Goal: Information Seeking & Learning: Learn about a topic

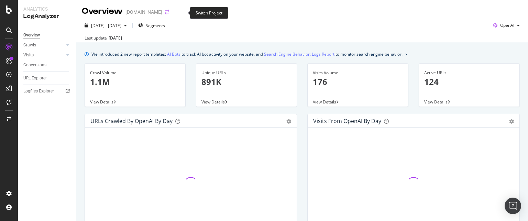
click at [169, 13] on icon "arrow-right-arrow-left" at bounding box center [167, 12] width 4 height 5
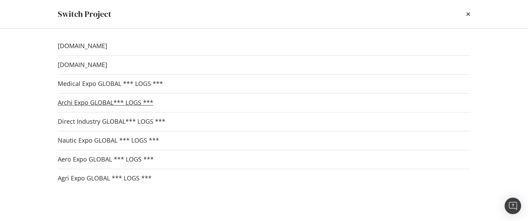
click at [87, 102] on link "Archi Expo GLOBAL*** LOGS ***" at bounding box center [106, 102] width 96 height 7
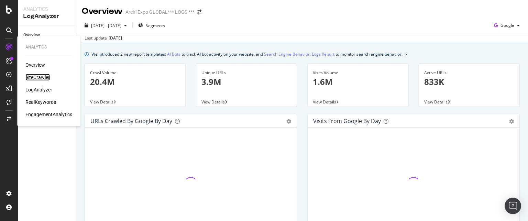
click at [43, 78] on div "SiteCrawler" at bounding box center [37, 77] width 24 height 7
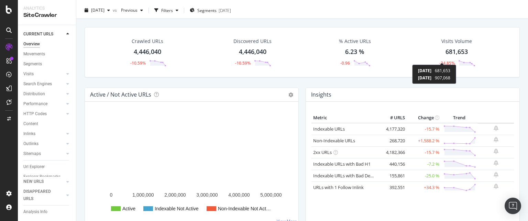
scroll to position [19, 0]
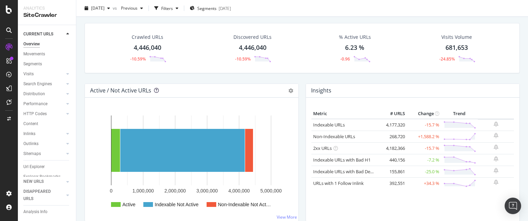
click at [156, 90] on icon at bounding box center [156, 90] width 5 height 5
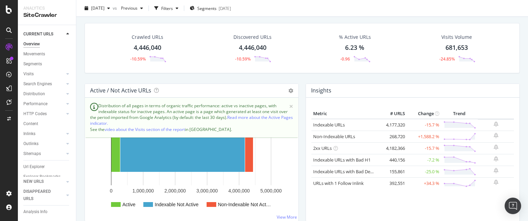
click at [184, 74] on div "Crawled URLs 4,446,040 -10.59% Discovered URLs 4,446,040 -10.59% % Active URLs …" at bounding box center [302, 53] width 442 height 61
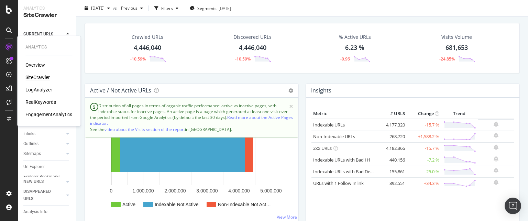
click at [43, 90] on div "LogAnalyzer" at bounding box center [38, 89] width 27 height 7
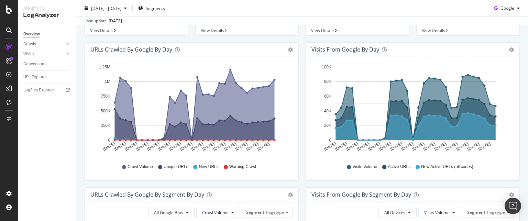
scroll to position [45, 0]
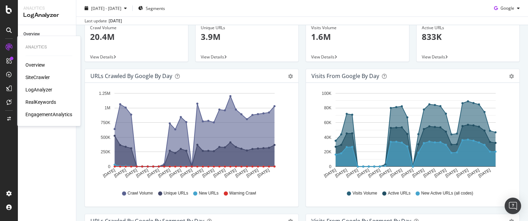
click at [34, 77] on div "SiteCrawler" at bounding box center [37, 77] width 24 height 7
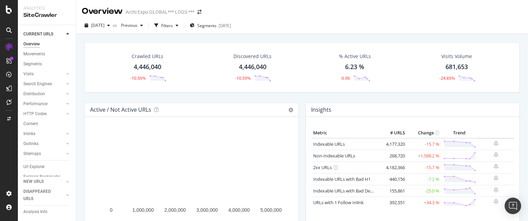
scroll to position [37, 0]
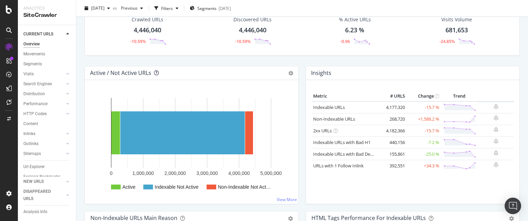
click at [155, 73] on icon at bounding box center [156, 72] width 5 height 5
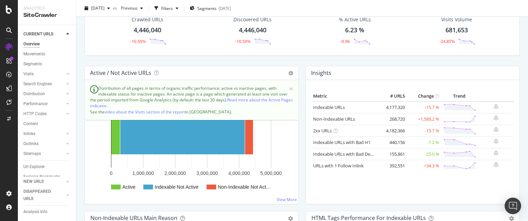
click at [302, 142] on div "Insights Metric # URLS Change Trend Indexable URLs 4,177,320 -15.7 % Non-Indexa…" at bounding box center [412, 138] width 221 height 145
click at [289, 86] on span "×" at bounding box center [291, 88] width 4 height 7
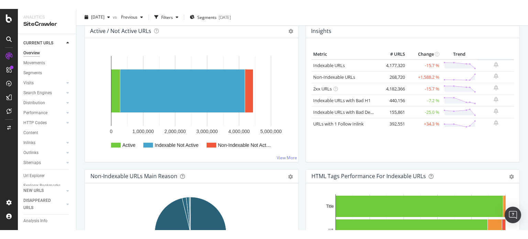
scroll to position [0, 0]
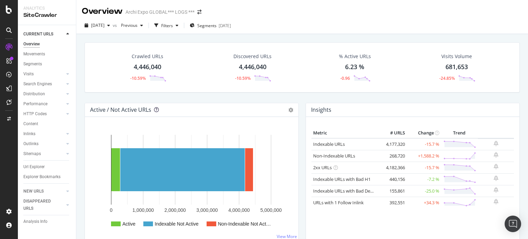
click at [154, 109] on icon at bounding box center [156, 109] width 5 height 5
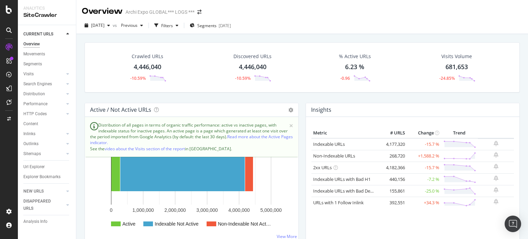
click at [454, 56] on div "Visits Volume" at bounding box center [457, 56] width 31 height 7
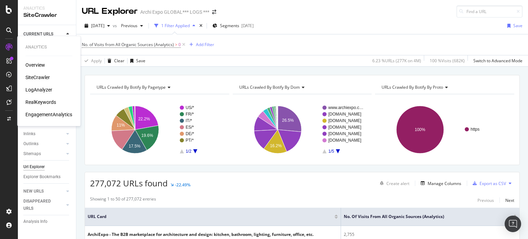
click at [38, 92] on div "LogAnalyzer" at bounding box center [38, 89] width 27 height 7
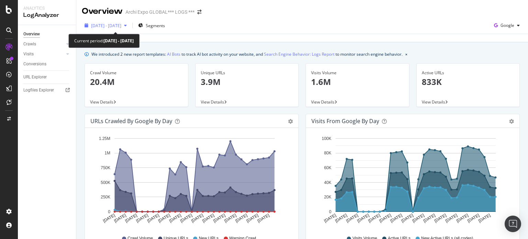
click at [130, 22] on div "[DATE] - [DATE]" at bounding box center [106, 25] width 48 height 10
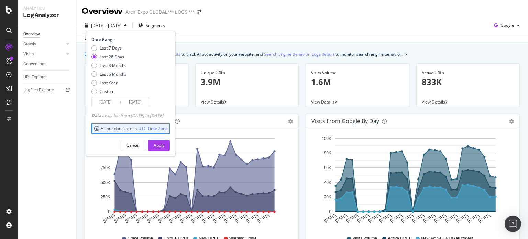
click at [109, 104] on input "[DATE]" at bounding box center [106, 102] width 28 height 10
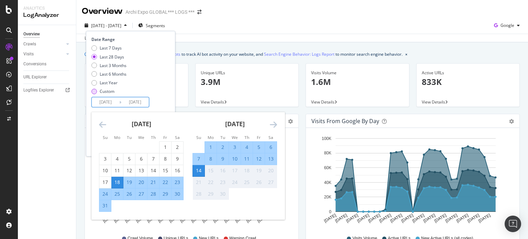
click at [93, 91] on div "Custom" at bounding box center [94, 92] width 6 height 6
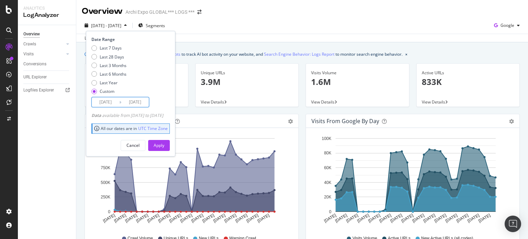
click at [114, 100] on input "[DATE]" at bounding box center [106, 102] width 28 height 10
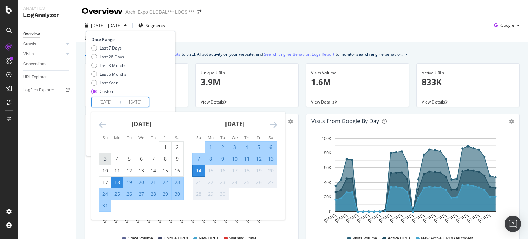
click at [104, 160] on div "3" at bounding box center [105, 158] width 12 height 7
type input "[DATE]"
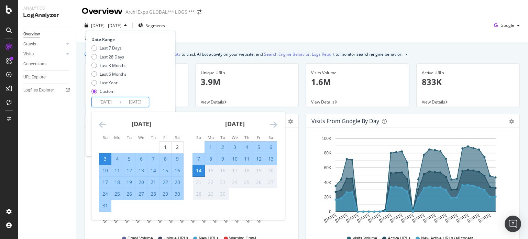
click at [220, 145] on div "2" at bounding box center [223, 147] width 12 height 7
type input "[DATE]"
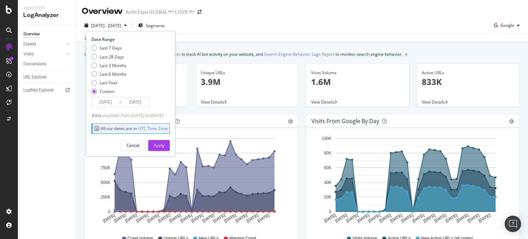
click at [139, 100] on input "[DATE]" at bounding box center [135, 102] width 28 height 10
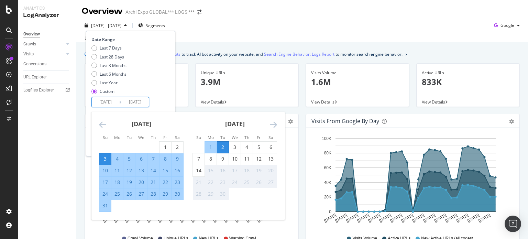
click at [168, 104] on div "Date Range Last 7 Days Last 28 Days Last 3 Months Last 6 Months Last Year Custo…" at bounding box center [129, 71] width 77 height 71
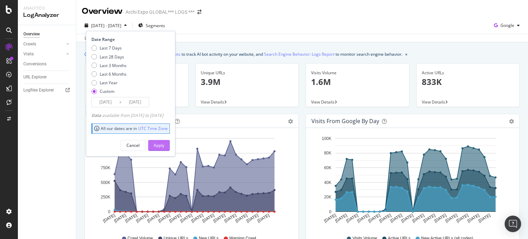
click at [170, 143] on button "Apply" at bounding box center [159, 145] width 22 height 11
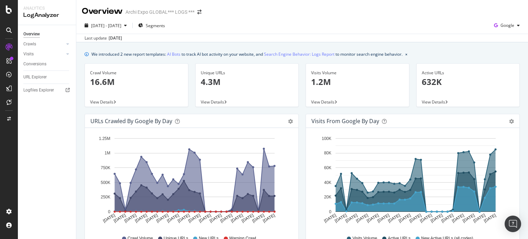
click at [317, 100] on span "View Details" at bounding box center [322, 102] width 23 height 6
click at [85, 3] on div "Overview Archi Expo GLOBAL*** LOGS ***" at bounding box center [302, 8] width 452 height 17
click at [36, 44] on link "Crawls" at bounding box center [43, 44] width 41 height 7
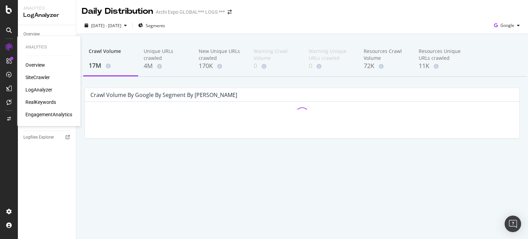
click at [45, 75] on div "SiteCrawler" at bounding box center [37, 77] width 24 height 7
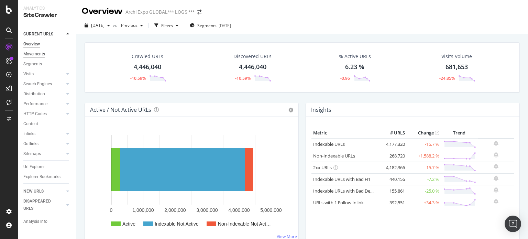
click at [30, 55] on div "Movements" at bounding box center [34, 54] width 22 height 7
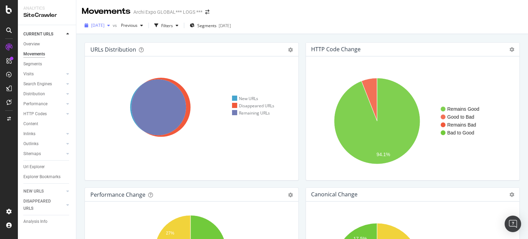
click at [110, 25] on icon "button" at bounding box center [108, 25] width 3 height 4
click at [176, 50] on div "URLs Distribution" at bounding box center [183, 49] width 187 height 7
click at [113, 26] on div "button" at bounding box center [109, 25] width 8 height 4
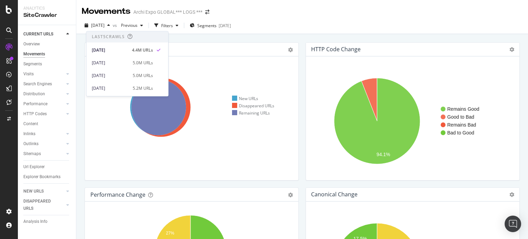
click at [184, 56] on div "URLs Distribution Venn Table Export as CSV Add to Custom Report" at bounding box center [192, 50] width 214 height 14
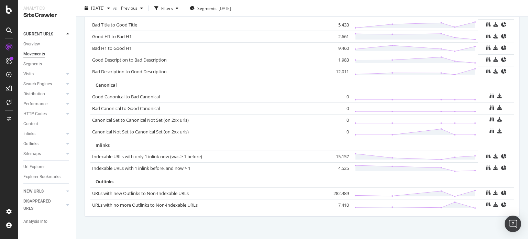
scroll to position [490, 0]
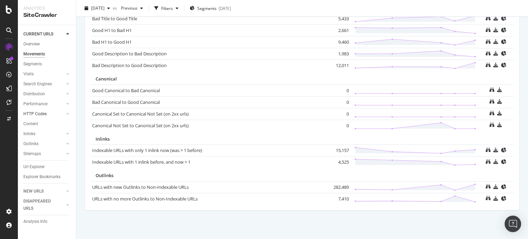
click at [51, 114] on link "HTTP Codes" at bounding box center [43, 113] width 41 height 7
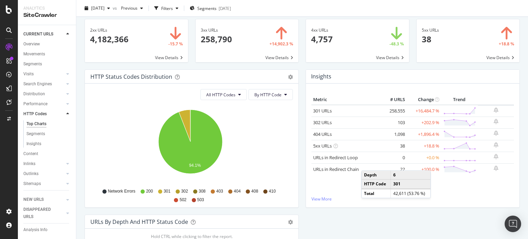
scroll to position [23, 0]
